Goal: Find specific page/section: Find specific page/section

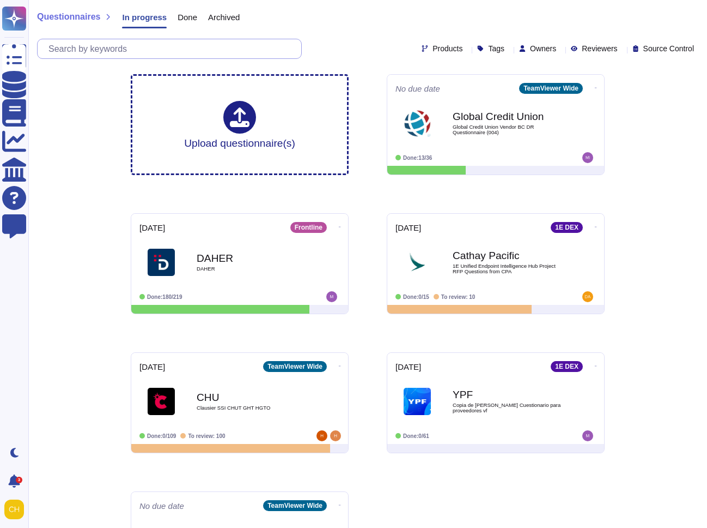
click at [223, 46] on input "text" at bounding box center [172, 48] width 258 height 19
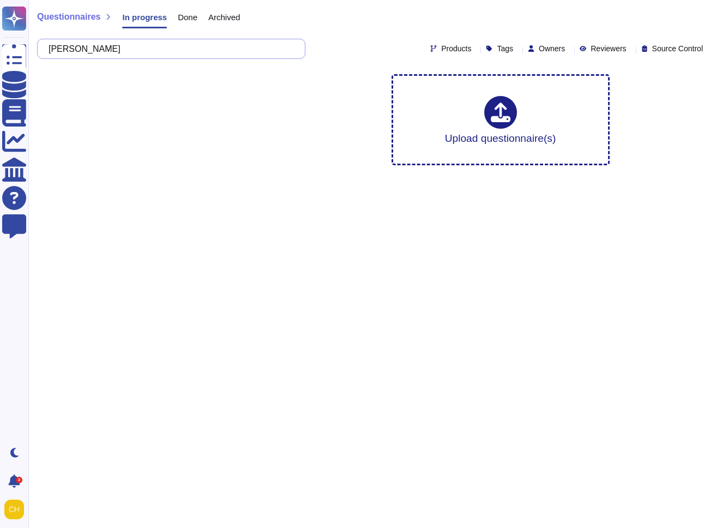
click at [223, 46] on input "[PERSON_NAME]" at bounding box center [168, 48] width 251 height 19
type input "western"
click at [229, 16] on span "Archived" at bounding box center [224, 17] width 32 height 8
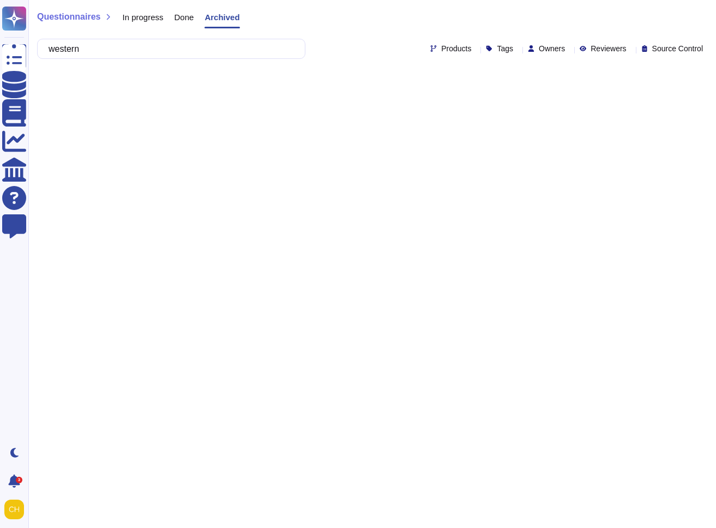
click at [183, 19] on span "Done" at bounding box center [184, 17] width 20 height 8
